Goal: Task Accomplishment & Management: Use online tool/utility

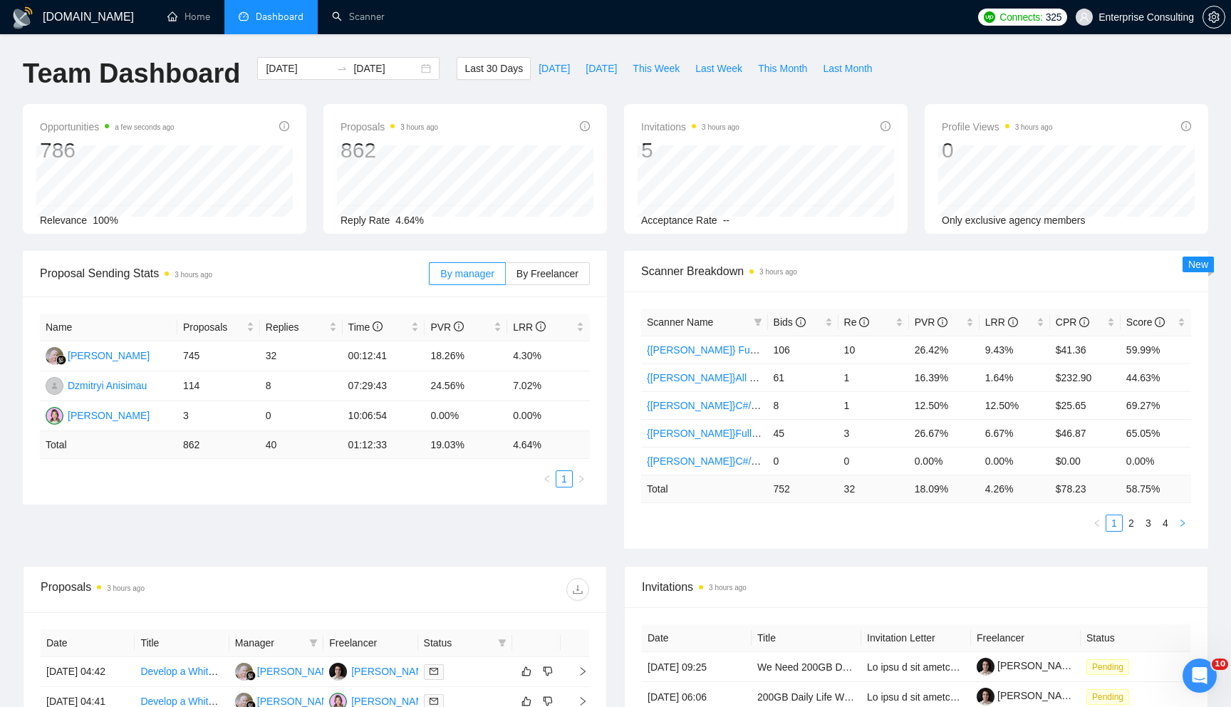
click at [1188, 527] on button "button" at bounding box center [1182, 522] width 17 height 17
click at [720, 373] on link "🌍[[PERSON_NAME]] Cross-platform Mobile WW" at bounding box center [758, 377] width 222 height 11
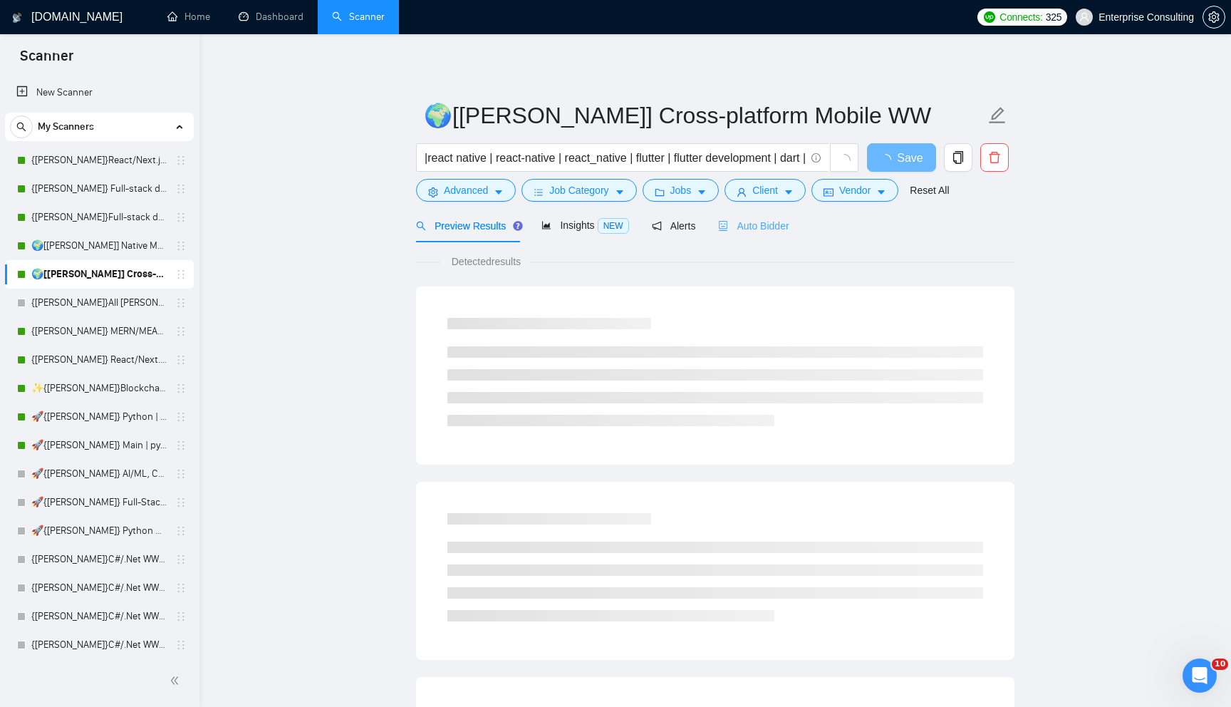
click at [789, 234] on div "Auto Bidder" at bounding box center [753, 225] width 71 height 33
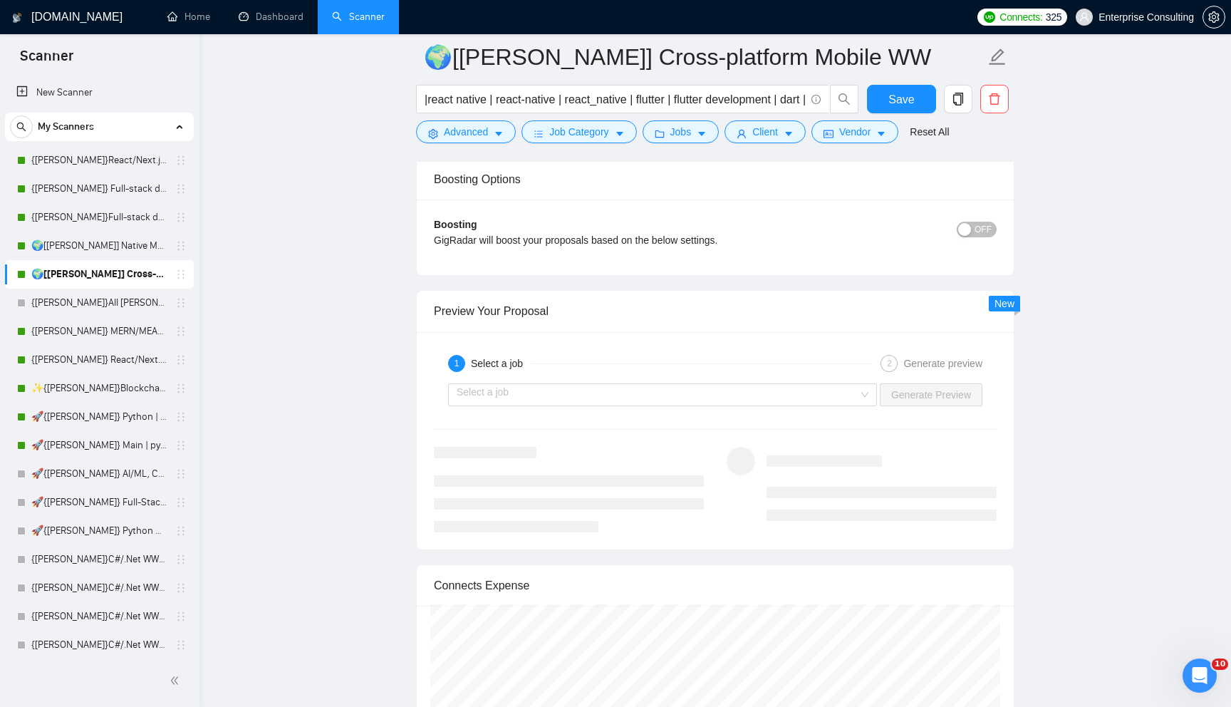
scroll to position [2773, 0]
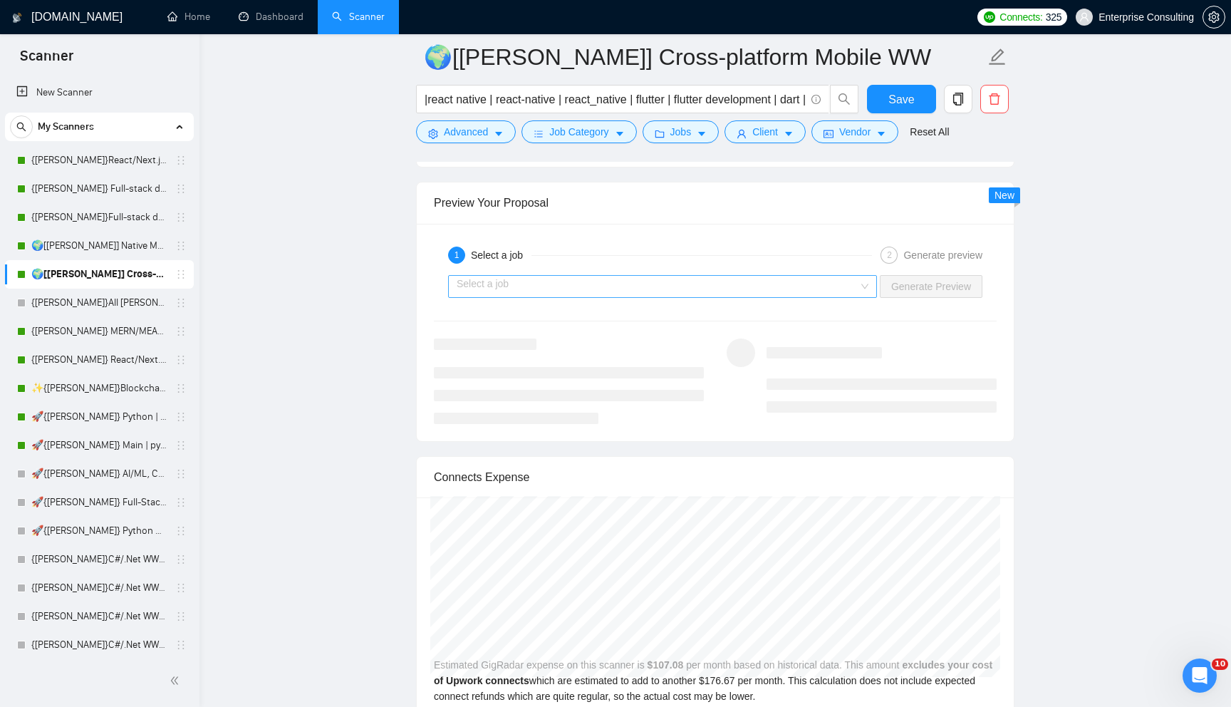
click at [712, 278] on input "search" at bounding box center [658, 286] width 402 height 21
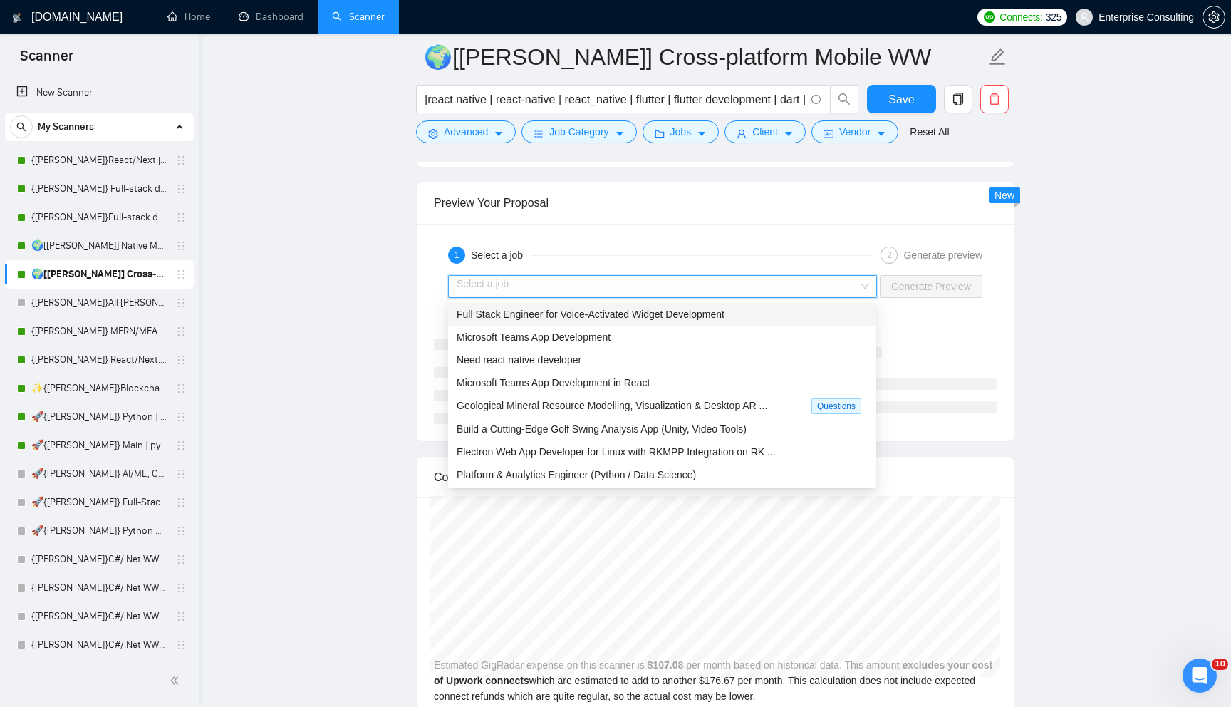
click at [684, 318] on span "Full Stack Engineer for Voice-Activated Widget Development" at bounding box center [591, 314] width 268 height 11
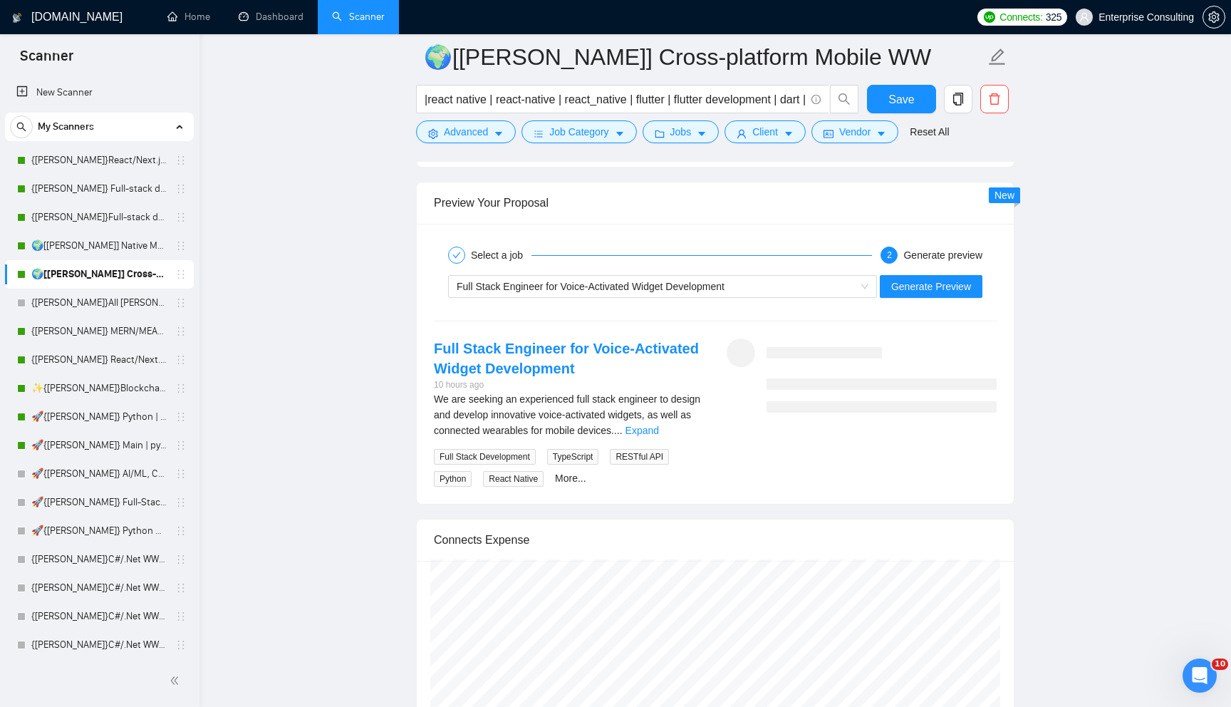
click at [688, 423] on div "We are seeking an experienced full stack engineer to design and develop innovat…" at bounding box center [569, 414] width 270 height 47
click at [659, 432] on link "Expand" at bounding box center [642, 430] width 33 height 11
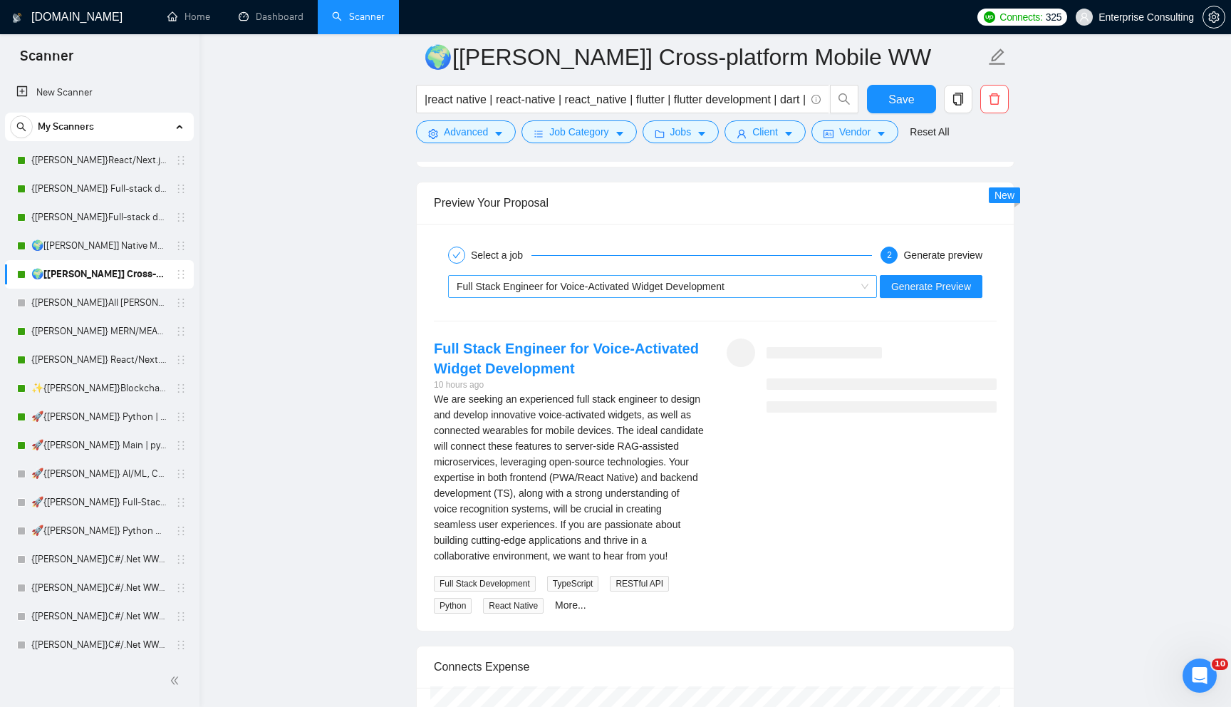
click at [695, 277] on div "Full Stack Engineer for Voice-Activated Widget Development" at bounding box center [656, 286] width 399 height 21
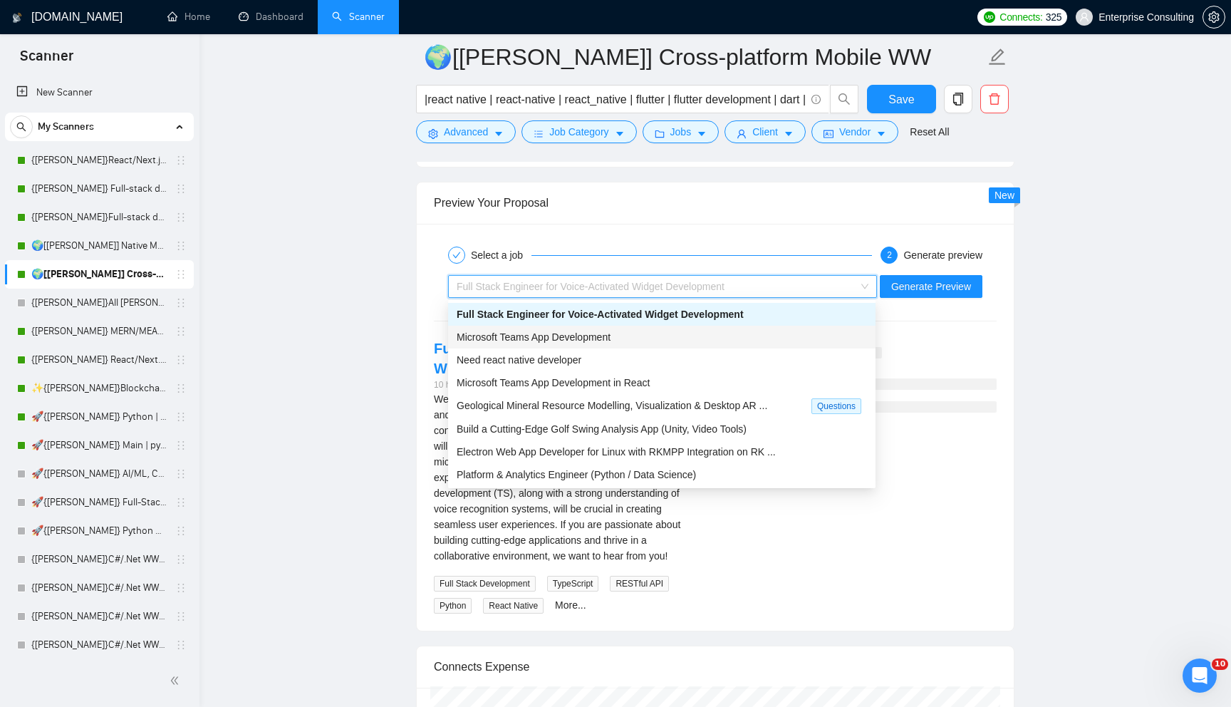
click at [683, 331] on div "Microsoft Teams App Development" at bounding box center [662, 337] width 410 height 16
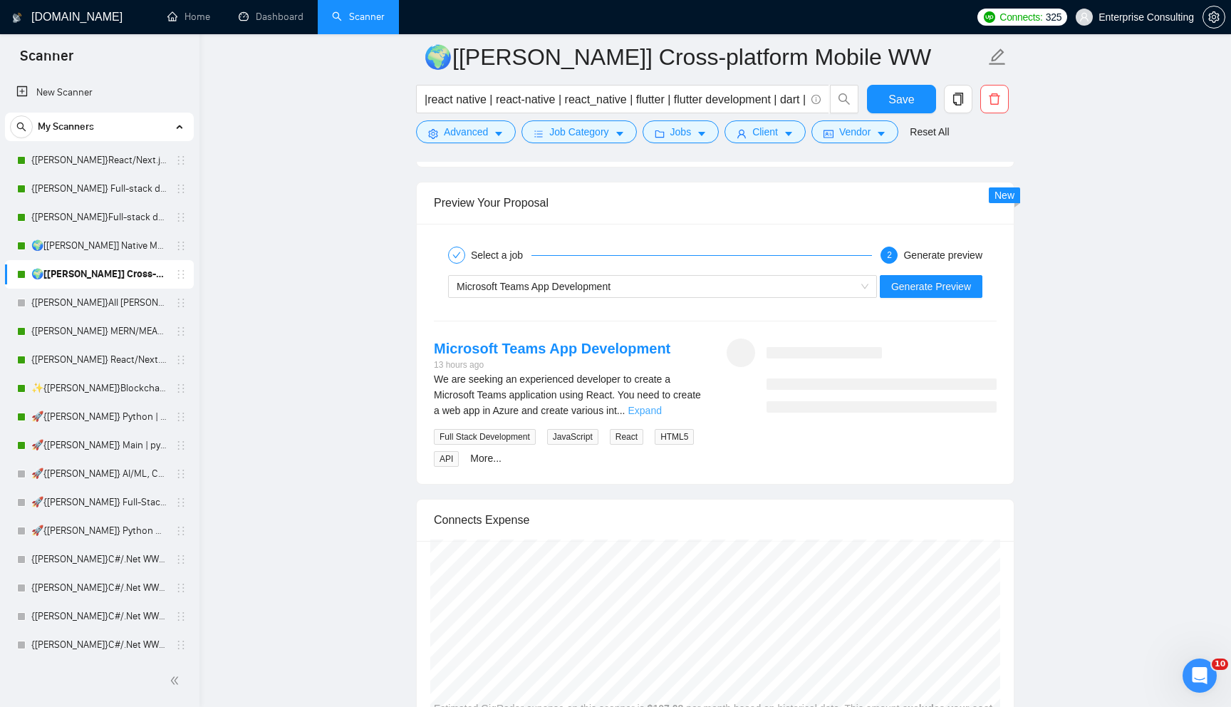
click at [662, 414] on link "Expand" at bounding box center [644, 410] width 33 height 11
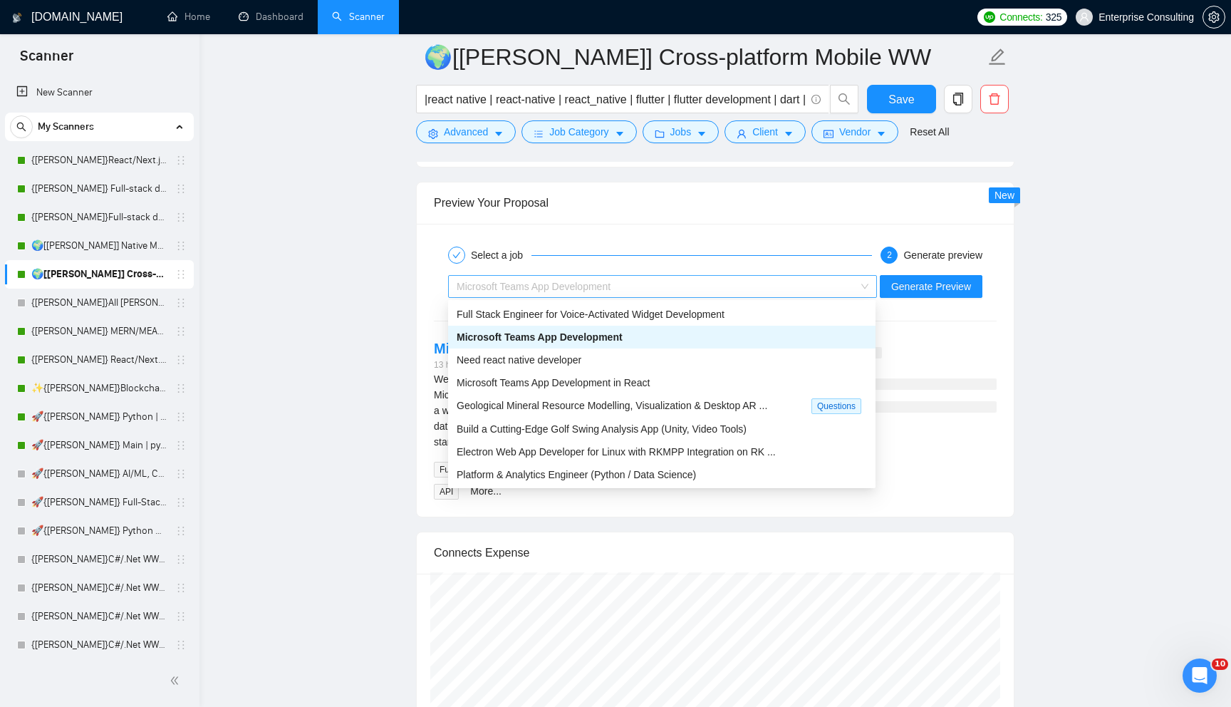
click at [731, 293] on div "Microsoft Teams App Development" at bounding box center [656, 286] width 399 height 21
click at [709, 365] on div "Need react native developer" at bounding box center [662, 360] width 410 height 16
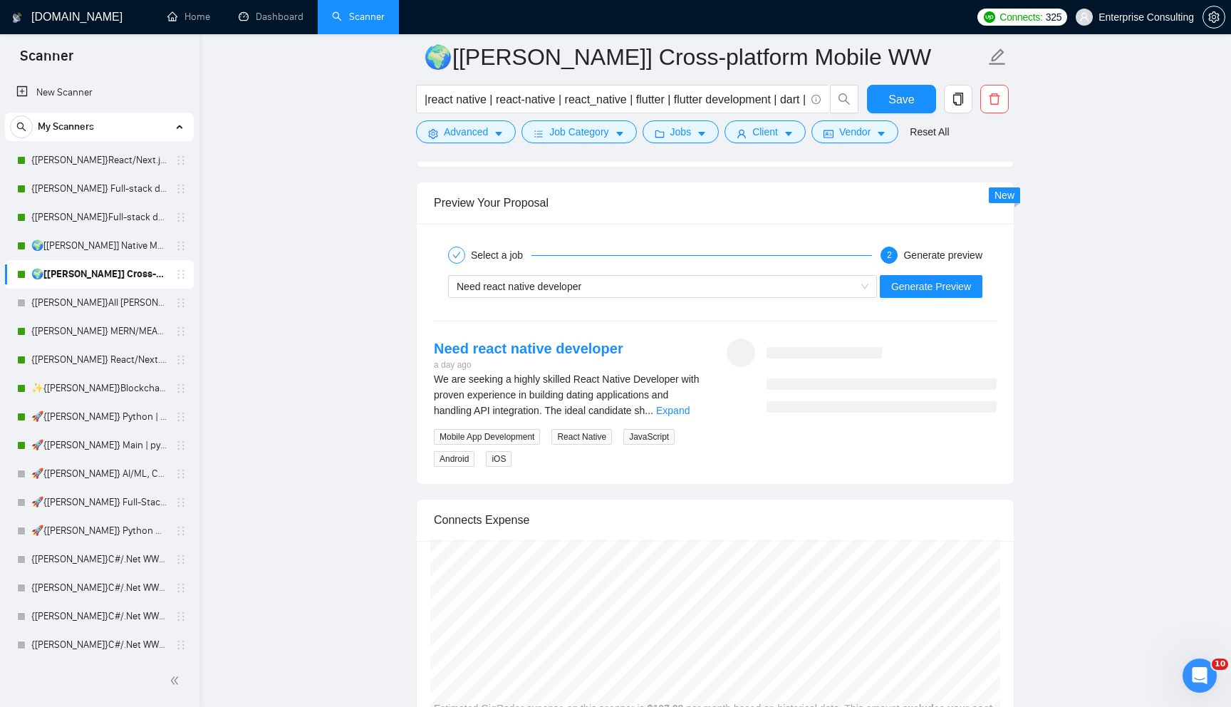
click at [683, 403] on div "We are seeking a highly skilled React Native Developer with proven experience i…" at bounding box center [569, 394] width 270 height 47
click at [683, 407] on link "Expand" at bounding box center [672, 410] width 33 height 11
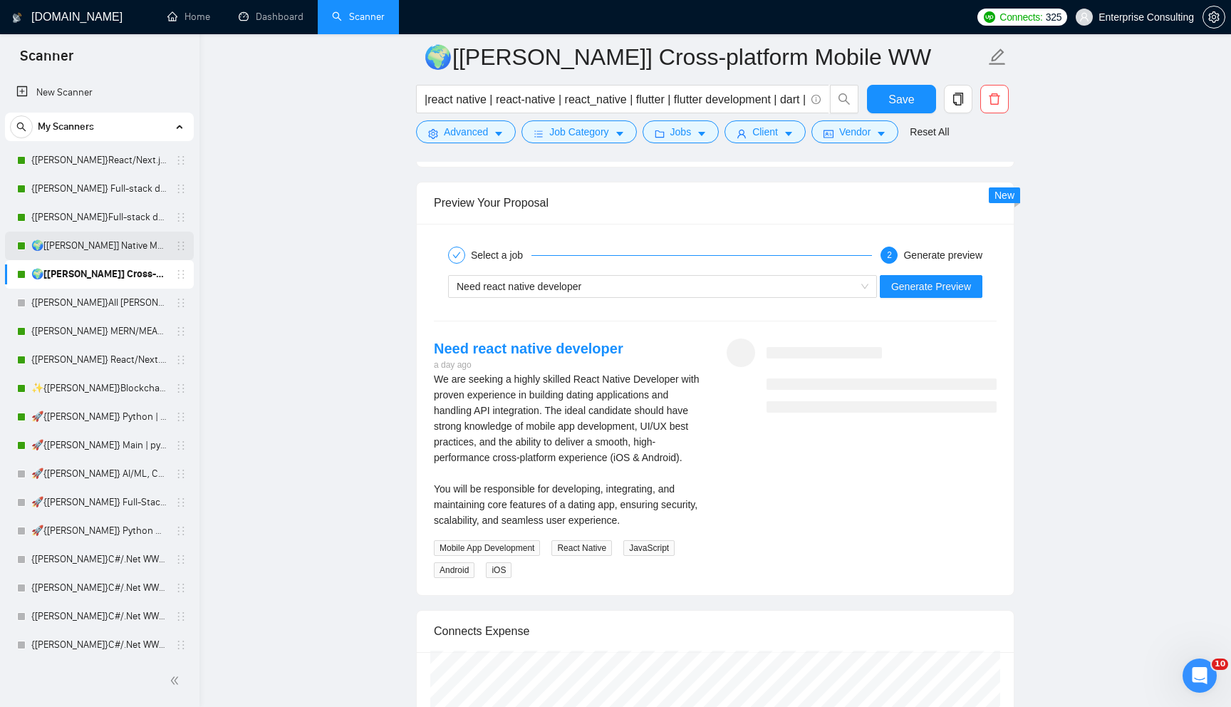
click at [105, 245] on link "🌍[[PERSON_NAME]] Native Mobile WW" at bounding box center [98, 246] width 135 height 28
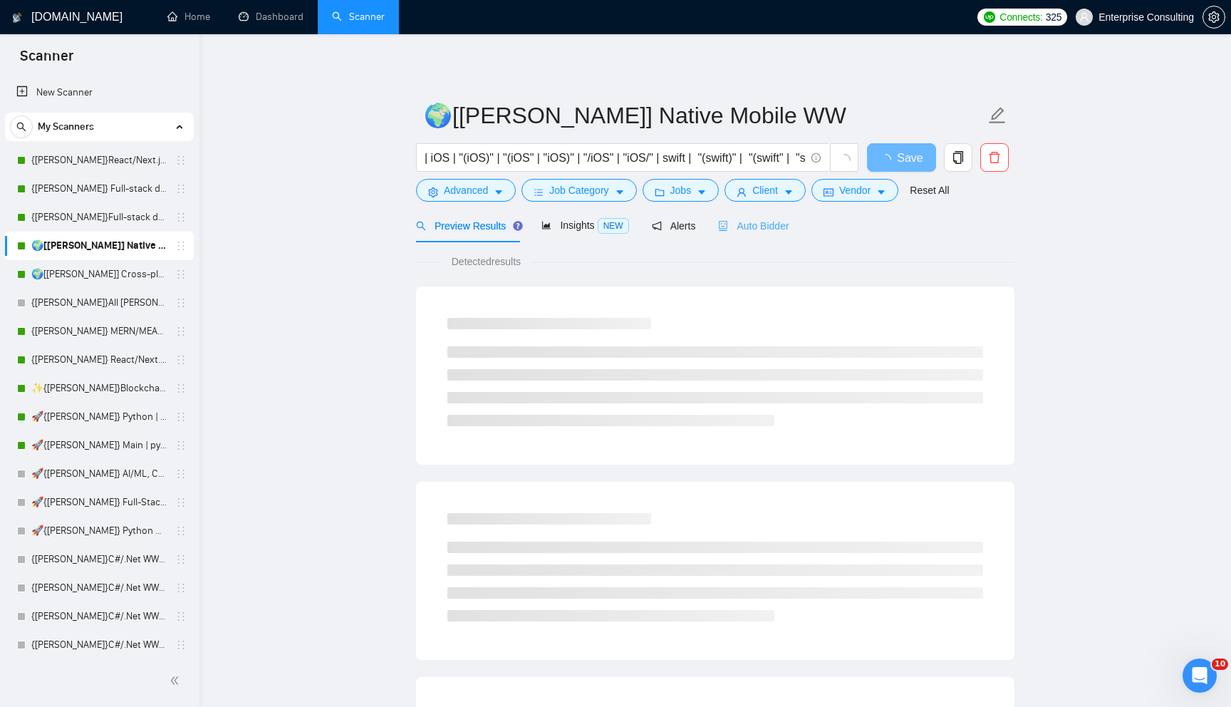
click at [785, 215] on div "Auto Bidder" at bounding box center [753, 225] width 71 height 33
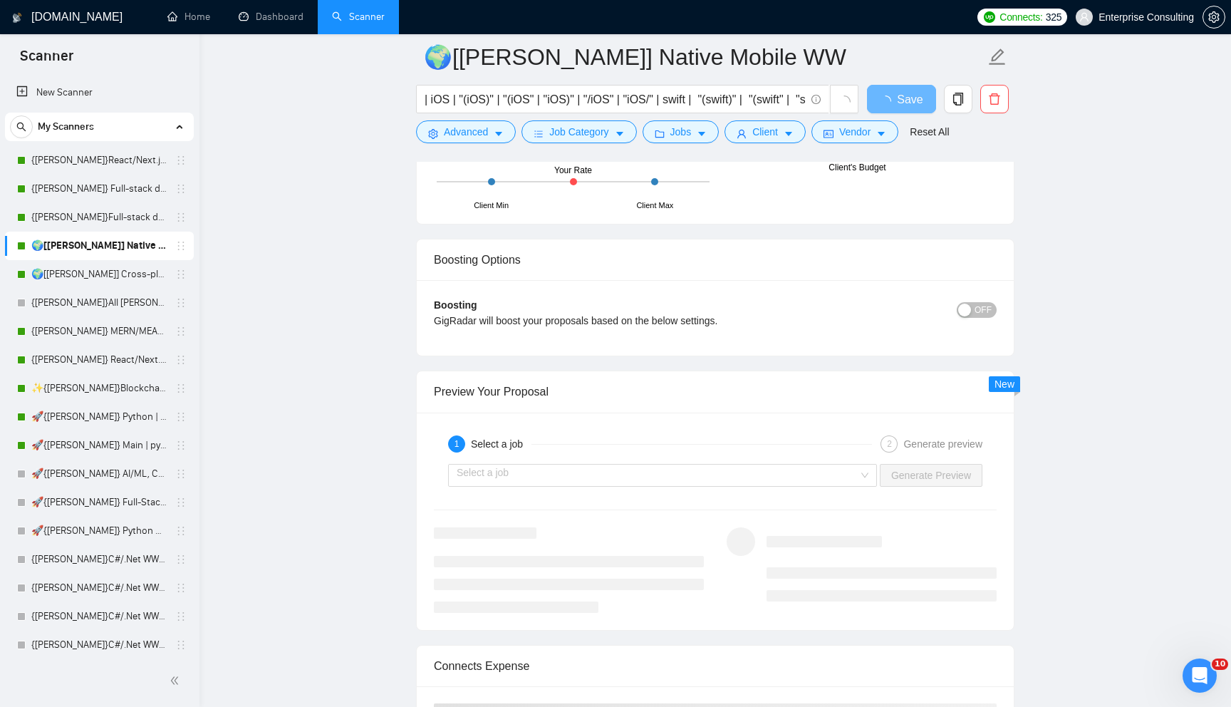
scroll to position [2544, 0]
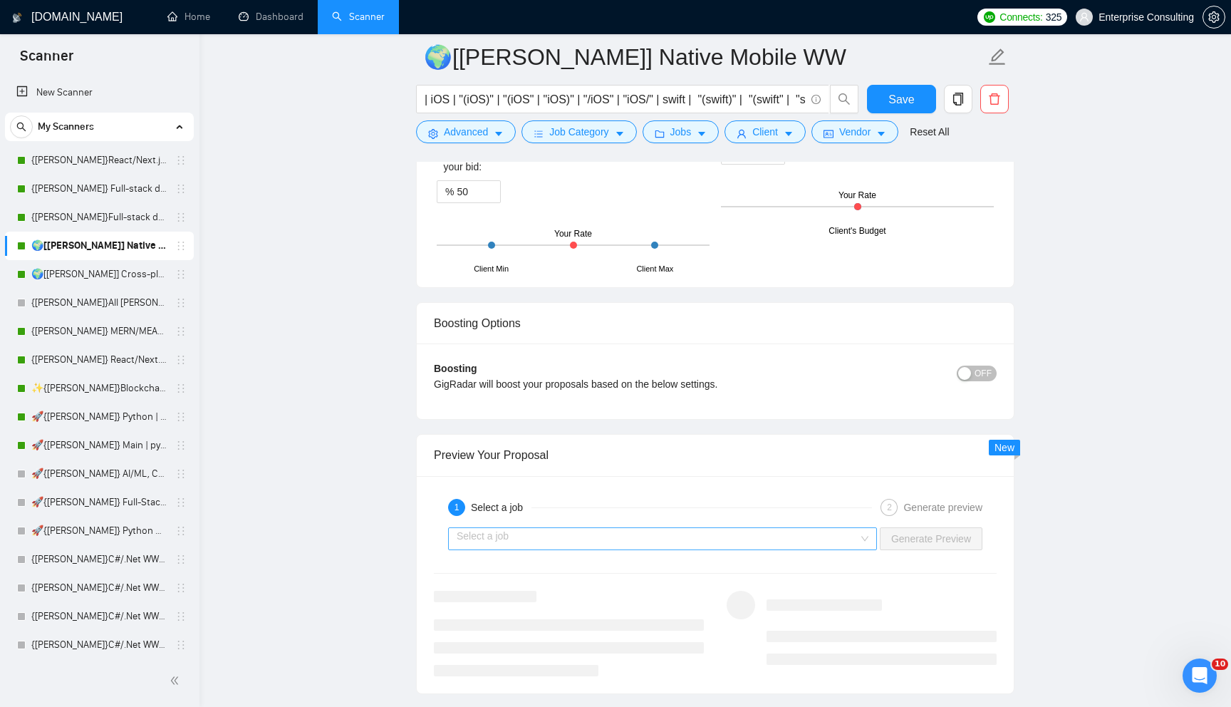
click at [577, 532] on input "search" at bounding box center [658, 538] width 402 height 21
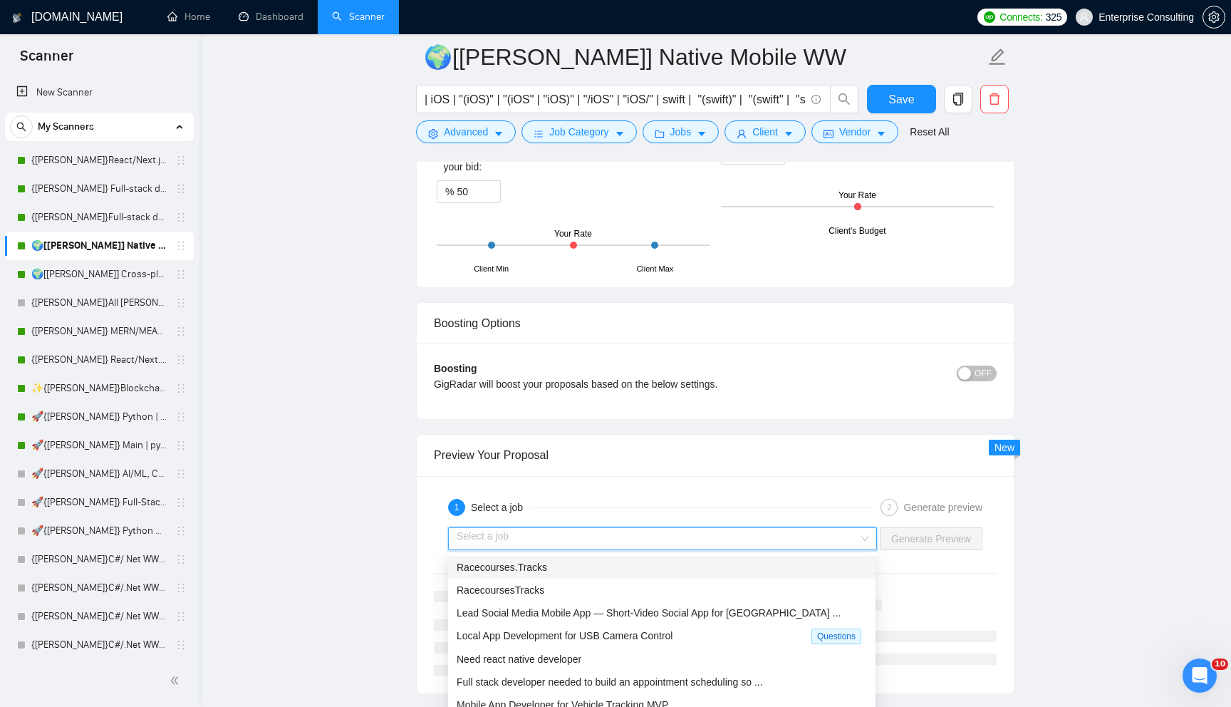
scroll to position [2534, 0]
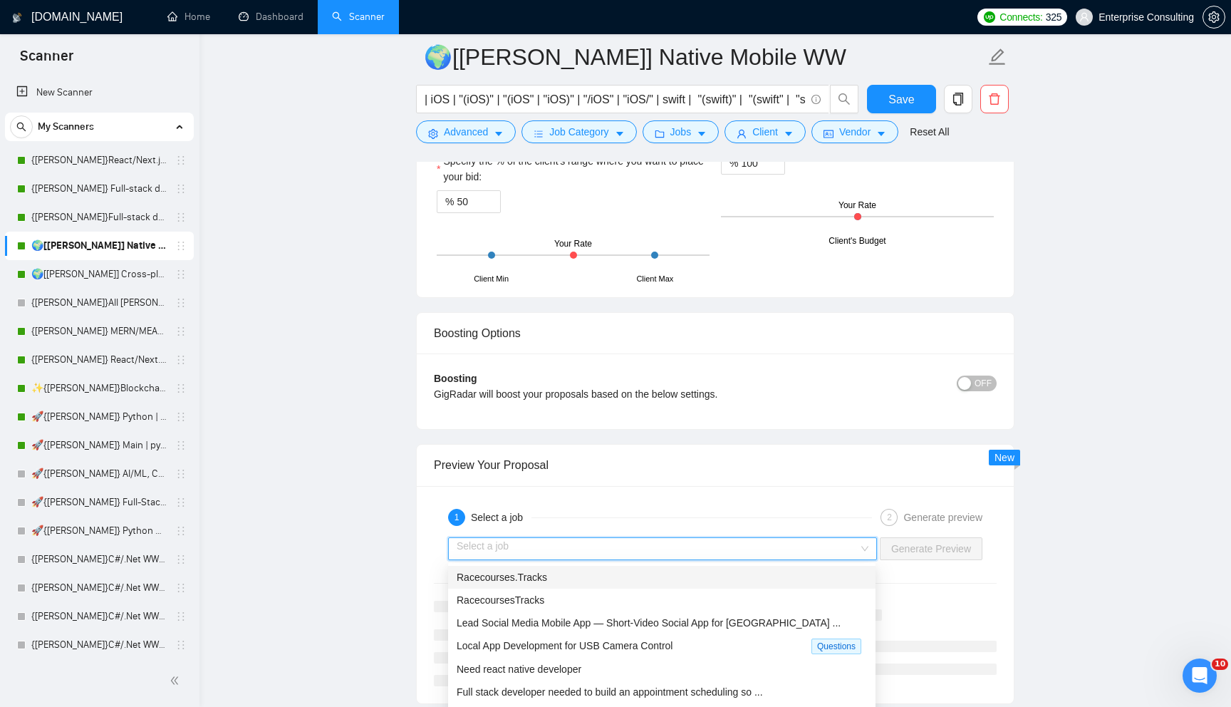
click at [587, 581] on div "Racecourses.Tracks" at bounding box center [662, 577] width 410 height 16
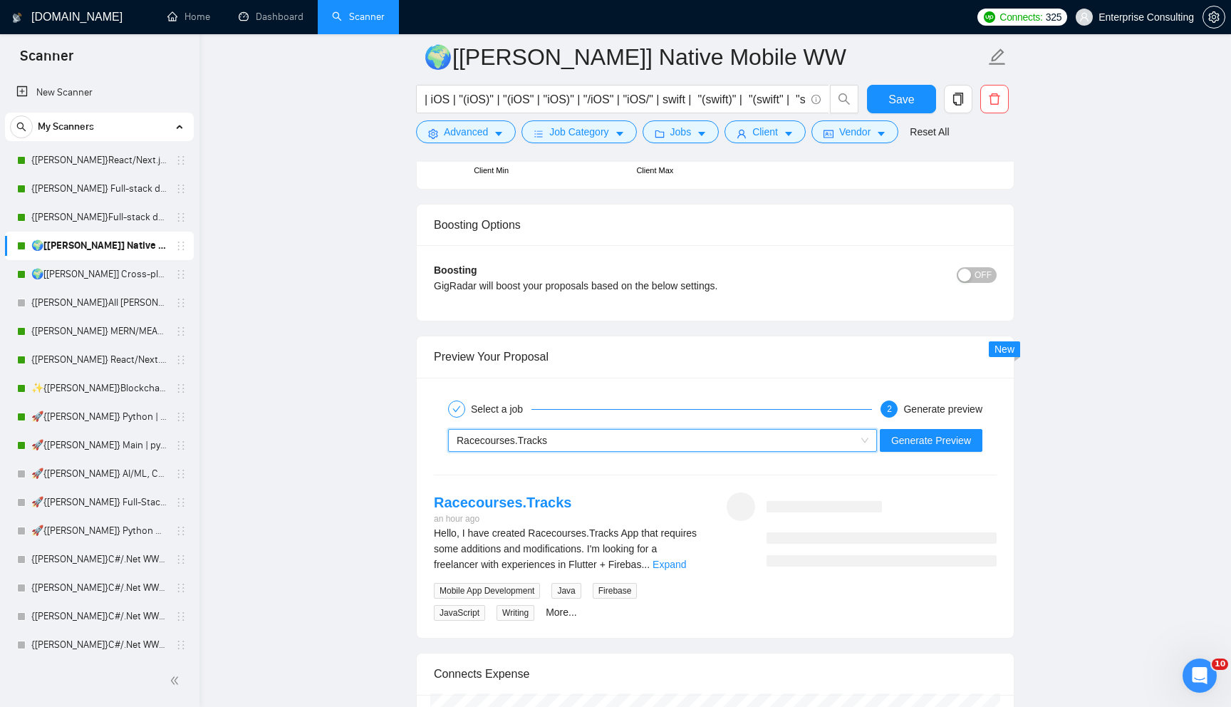
scroll to position [2643, 0]
click at [680, 553] on div "Hello, I have created Racecourses.Tracks App that requires some additions and m…" at bounding box center [569, 547] width 270 height 47
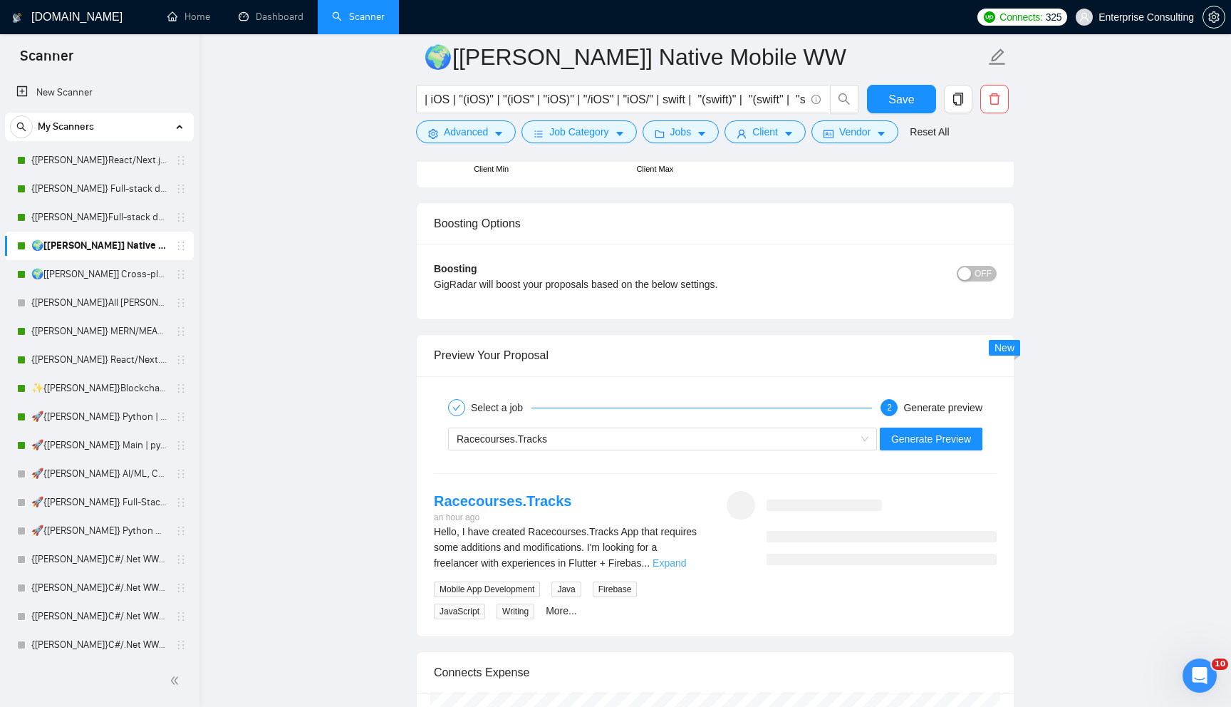
click at [686, 559] on link "Expand" at bounding box center [669, 562] width 33 height 11
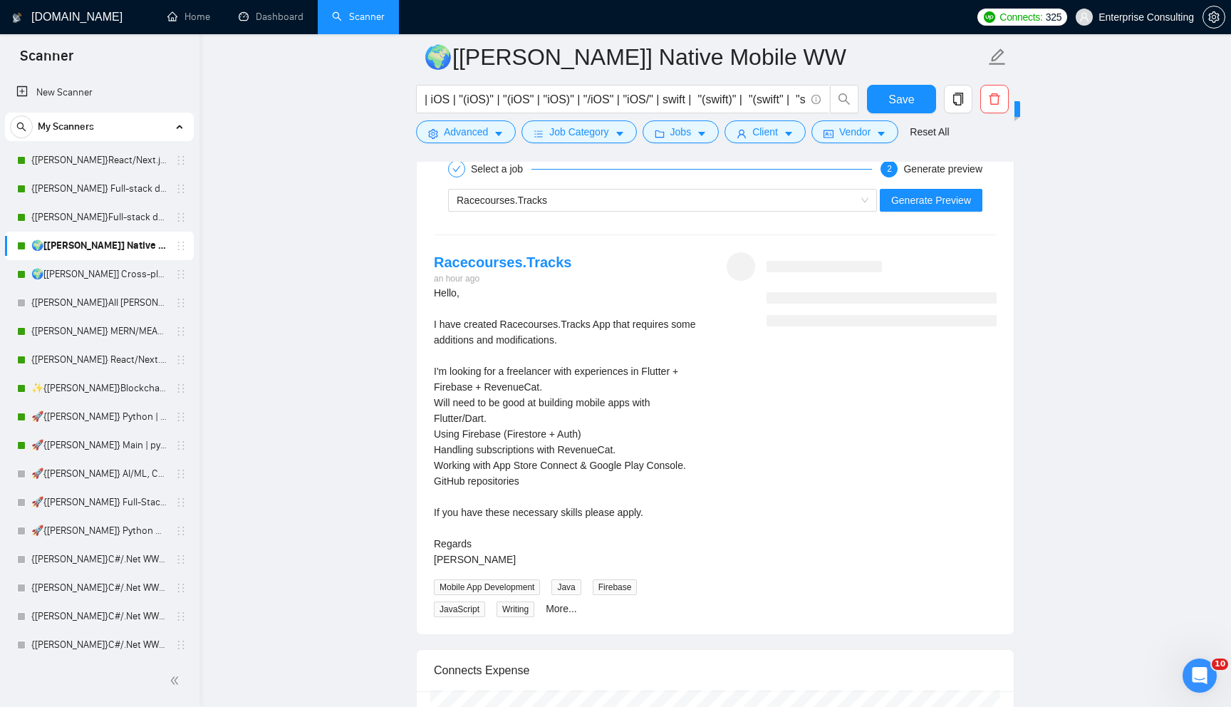
scroll to position [2891, 0]
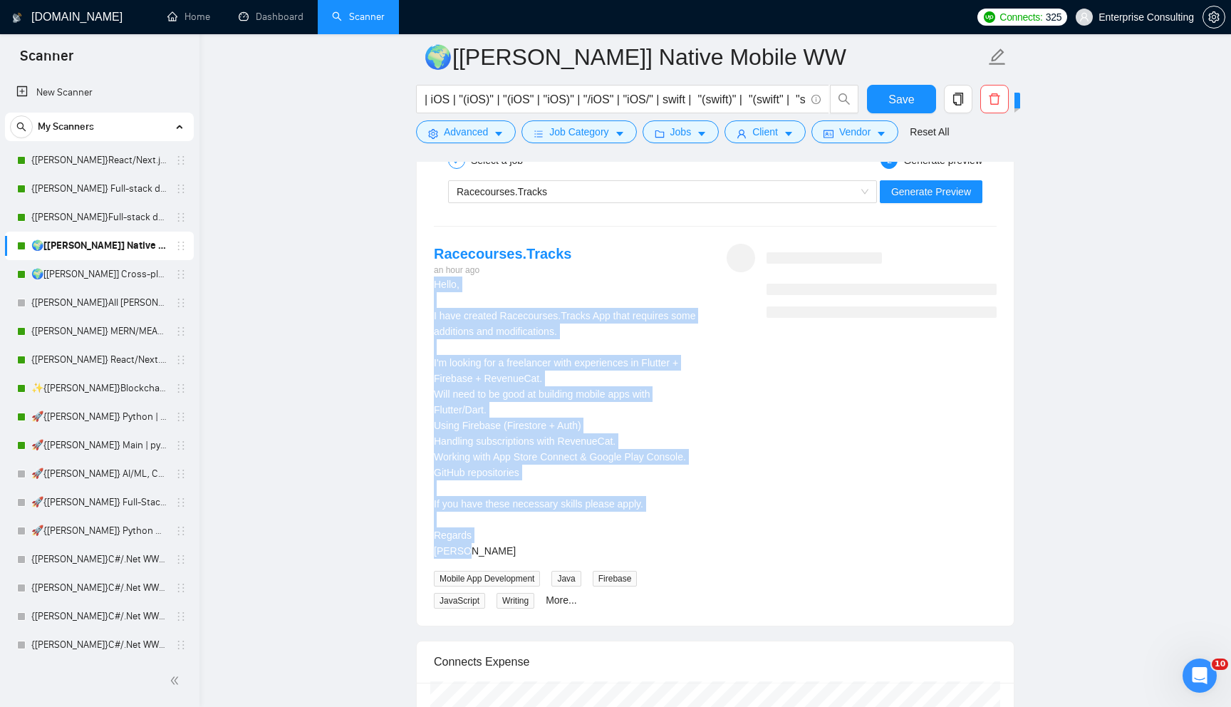
drag, startPoint x: 432, startPoint y: 285, endPoint x: 534, endPoint y: 542, distance: 276.7
click at [534, 542] on div "Racecourses.Tracks an hour ago Hello, I have created Racecourses.Tracks App tha…" at bounding box center [569, 427] width 293 height 366
copy div "Hello, I have created Racecourses.Tracks App that requires some additions and m…"
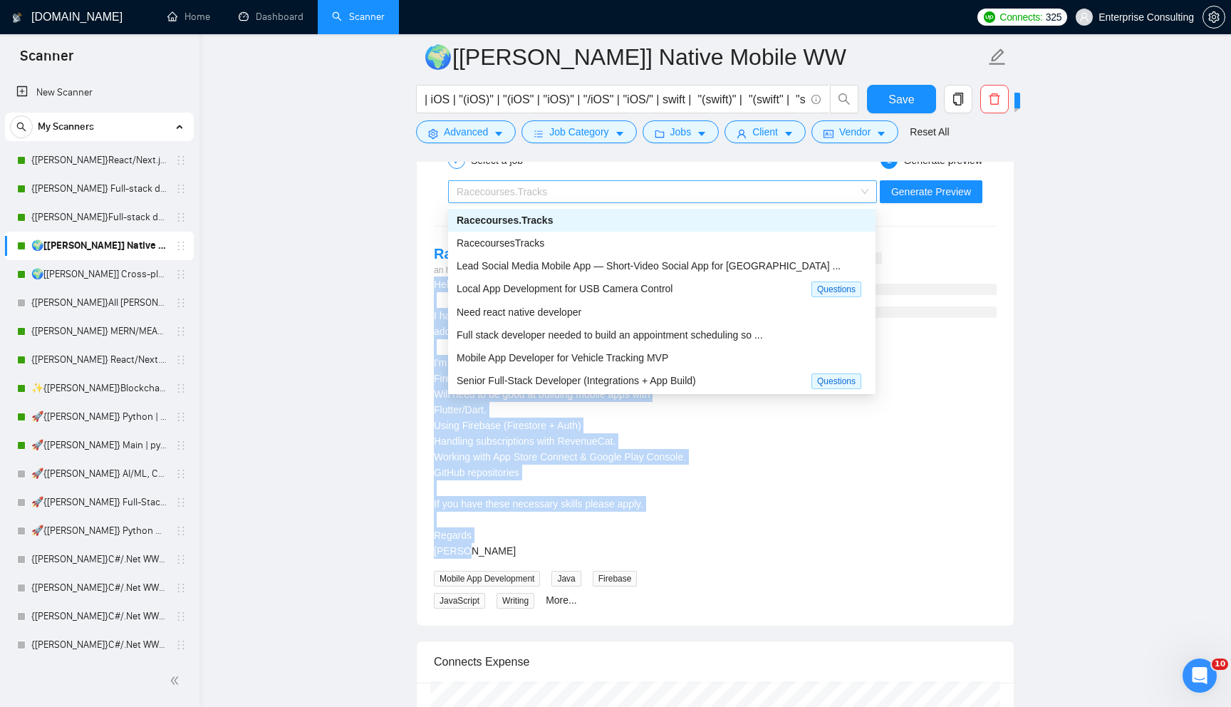
click at [573, 201] on div "Racecourses.Tracks" at bounding box center [656, 191] width 399 height 21
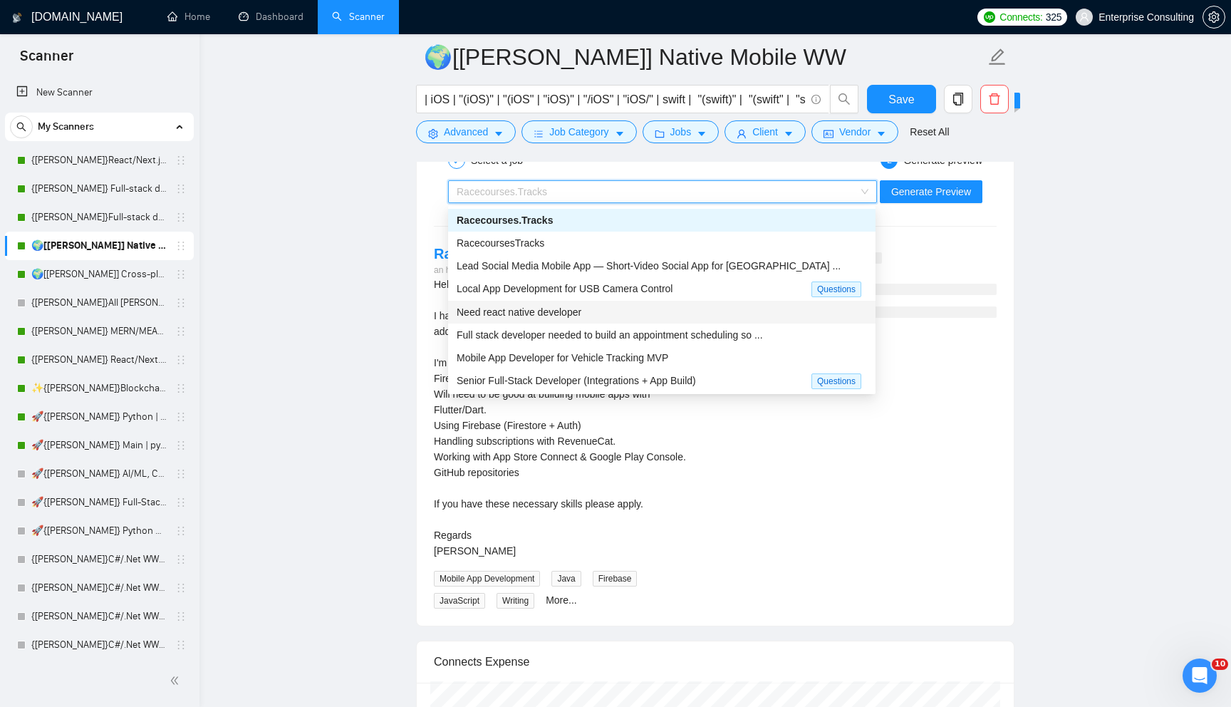
click at [571, 311] on span "Need react native developer" at bounding box center [519, 311] width 125 height 11
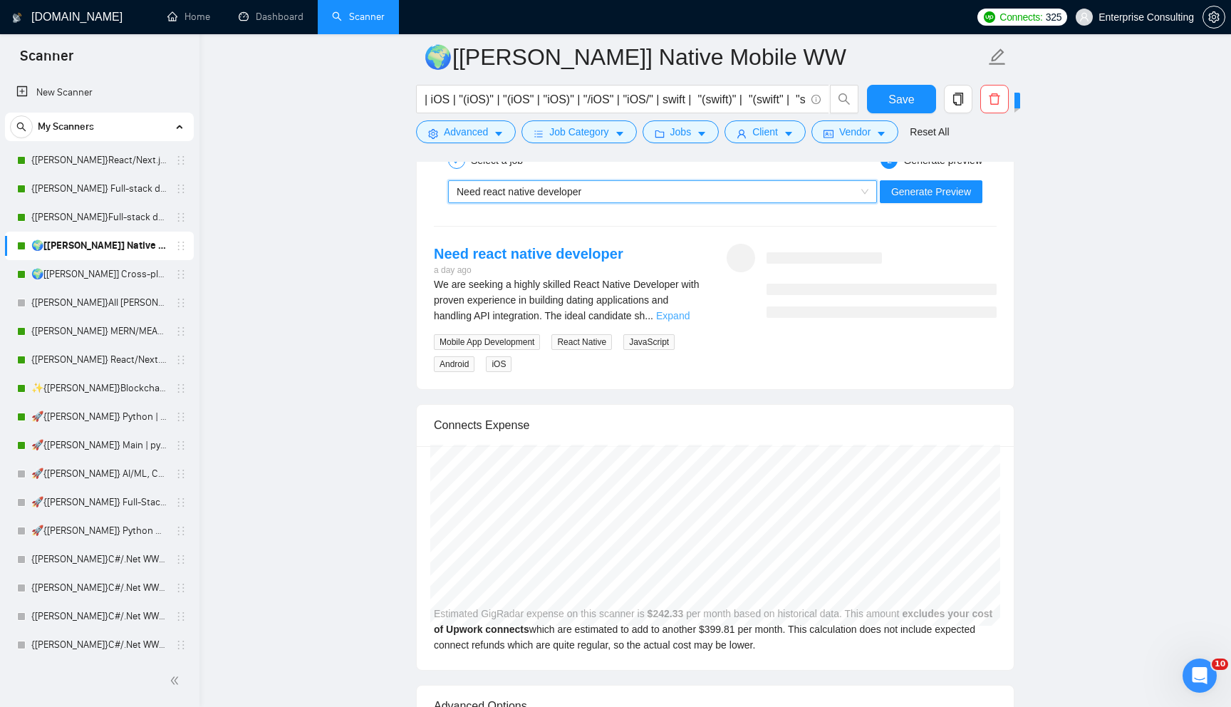
click at [675, 312] on link "Expand" at bounding box center [672, 315] width 33 height 11
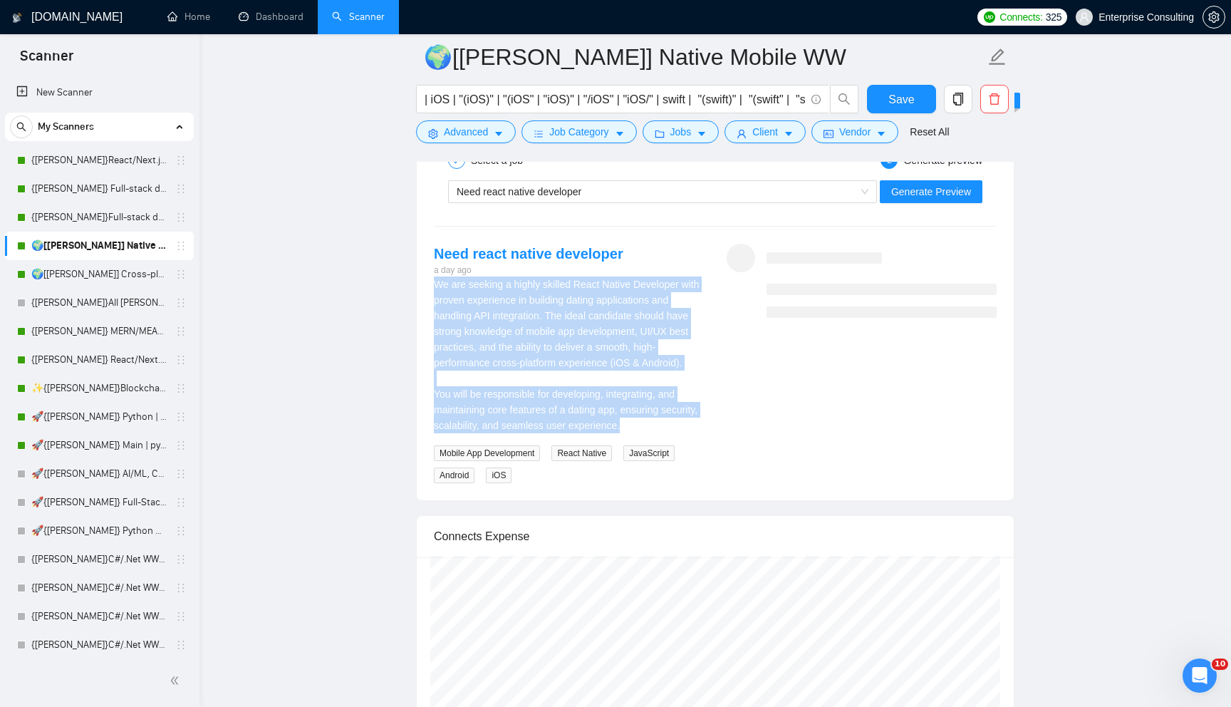
drag, startPoint x: 431, startPoint y: 283, endPoint x: 693, endPoint y: 422, distance: 296.1
click at [693, 422] on div "Need react native developer a day ago We are seeking a highly skilled React Nat…" at bounding box center [569, 364] width 293 height 240
copy div "We are seeking a highly skilled React Native Developer with proven experience i…"
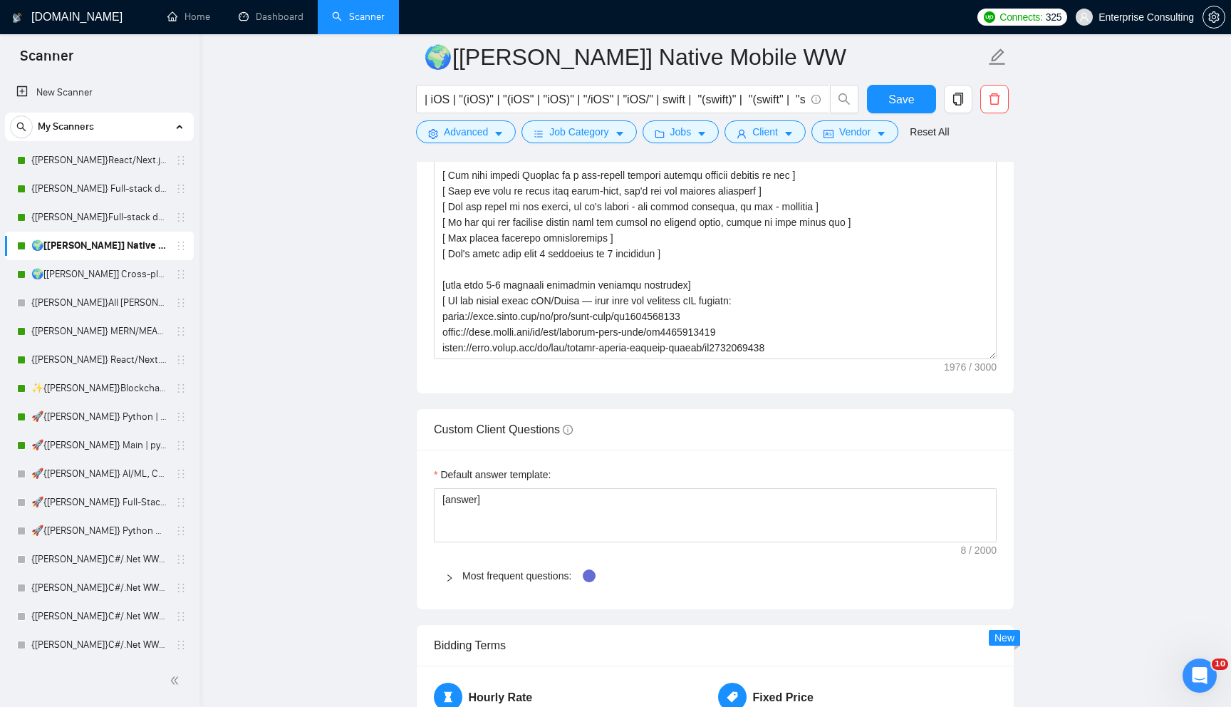
scroll to position [1735, 0]
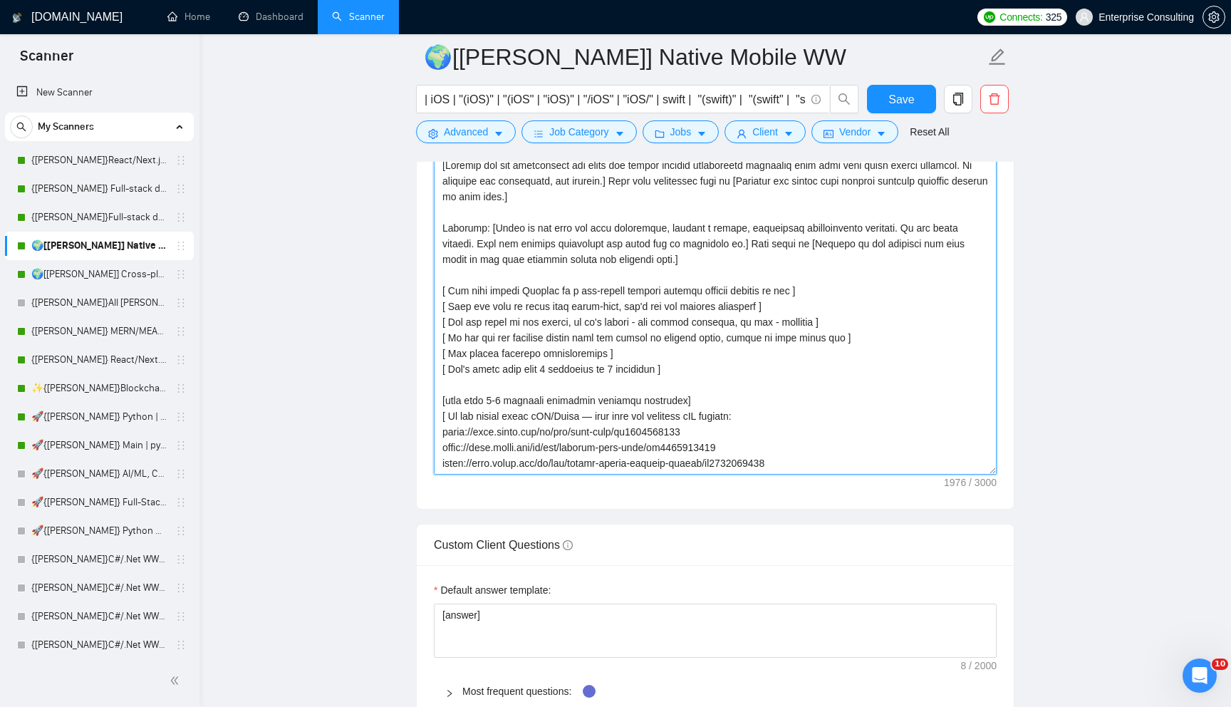
click at [628, 318] on textarea "Cover letter template:" at bounding box center [715, 314] width 563 height 321
